Goal: Use online tool/utility: Utilize a website feature to perform a specific function

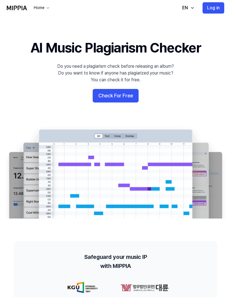
click at [129, 94] on button "Check For Free" at bounding box center [116, 96] width 46 height 14
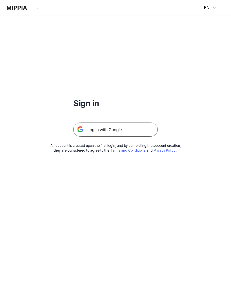
click at [211, 8] on button "EN" at bounding box center [208, 7] width 21 height 11
click at [212, 10] on icon "button" at bounding box center [214, 8] width 5 height 5
click at [125, 131] on img at bounding box center [115, 129] width 85 height 14
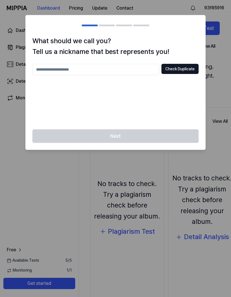
click at [44, 172] on div at bounding box center [115, 148] width 231 height 297
click at [44, 142] on div "Next" at bounding box center [116, 139] width 180 height 20
click at [213, 71] on div at bounding box center [115, 148] width 231 height 297
click at [41, 68] on input "text" at bounding box center [95, 69] width 127 height 11
click at [188, 69] on button "Check Duplicate" at bounding box center [180, 69] width 37 height 10
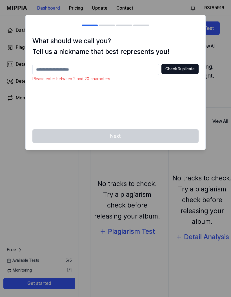
click at [40, 64] on input "text" at bounding box center [95, 69] width 127 height 11
type input "******"
click at [151, 133] on div "Next" at bounding box center [116, 139] width 180 height 20
click at [156, 134] on div "Next" at bounding box center [116, 139] width 180 height 20
click at [180, 70] on button "Check Duplicate" at bounding box center [180, 69] width 37 height 10
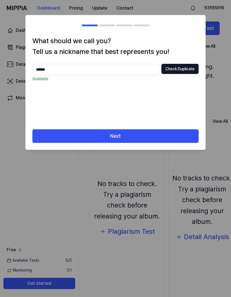
click at [152, 135] on button "Next" at bounding box center [115, 136] width 166 height 14
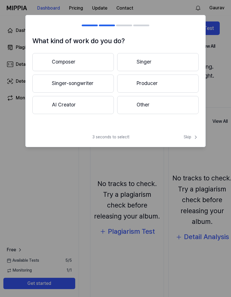
click at [158, 107] on button "Other" at bounding box center [157, 105] width 81 height 18
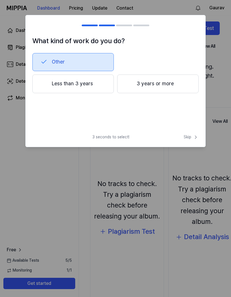
click at [173, 81] on button "3 years or more" at bounding box center [157, 83] width 81 height 19
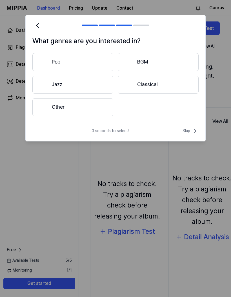
click at [180, 63] on button "BGM" at bounding box center [158, 62] width 81 height 18
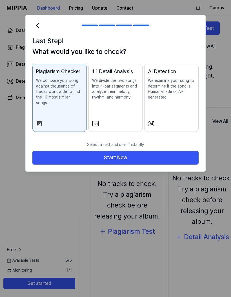
click at [105, 82] on p "We divide the two songs into 4-bar segments and analyze their melody, rhythm, a…" at bounding box center [115, 89] width 47 height 22
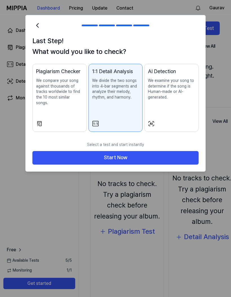
click at [178, 101] on div "AI Detection We examine your song to determine if the song is Human-made or AI-…" at bounding box center [171, 89] width 47 height 44
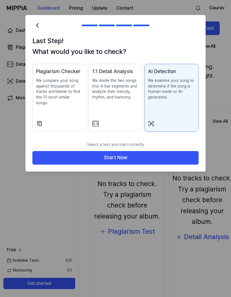
click at [50, 91] on p "We compare your song against thousands of tracks worldwide to find the 10 most …" at bounding box center [59, 92] width 47 height 28
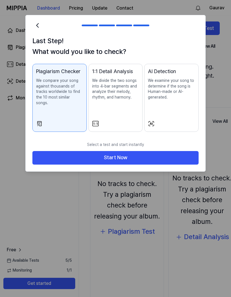
click at [158, 154] on button "Start Now" at bounding box center [115, 158] width 166 height 14
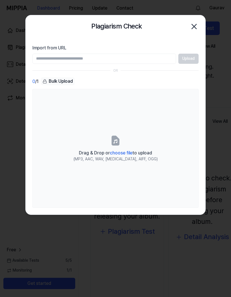
click at [138, 140] on label "Drag & Drop or choose file to upload (MP3, AAC, WAV, FLAC, AIFF, OGG)" at bounding box center [115, 148] width 166 height 118
click at [0, 0] on input "Drag & Drop or choose file to upload (MP3, AAC, WAV, FLAC, AIFF, OGG)" at bounding box center [0, 0] width 0 height 0
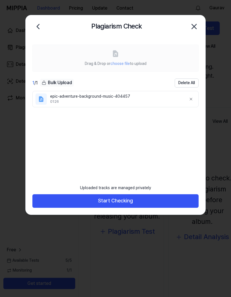
click at [161, 203] on button "Start Checking" at bounding box center [115, 201] width 166 height 14
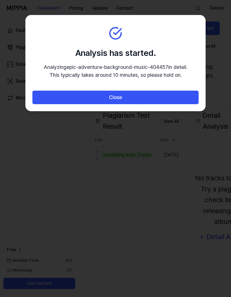
click at [182, 99] on button "Close" at bounding box center [115, 97] width 166 height 14
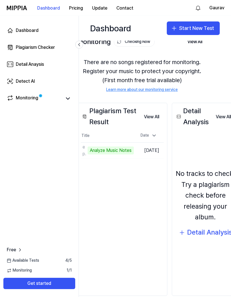
scroll to position [4, 13]
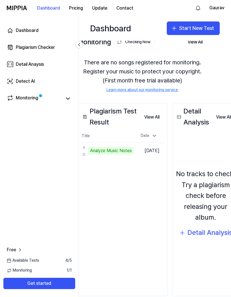
click at [69, 102] on icon at bounding box center [68, 98] width 7 height 7
click at [67, 99] on icon at bounding box center [68, 98] width 7 height 7
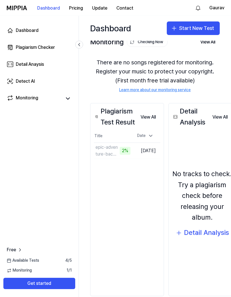
scroll to position [4, 0]
click at [0, 0] on button "Go to Results" at bounding box center [0, 0] width 0 height 0
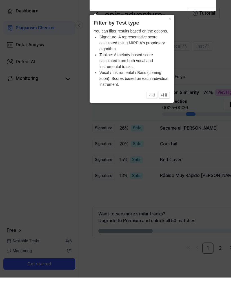
scroll to position [0, 0]
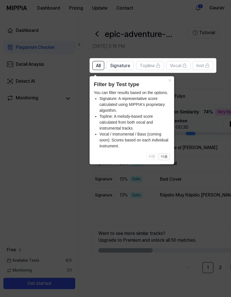
click at [169, 76] on button "×" at bounding box center [169, 80] width 9 height 8
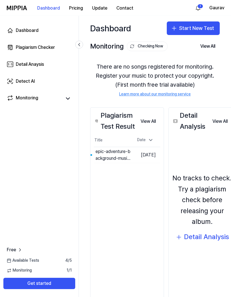
scroll to position [20, 0]
